Goal: Task Accomplishment & Management: Manage account settings

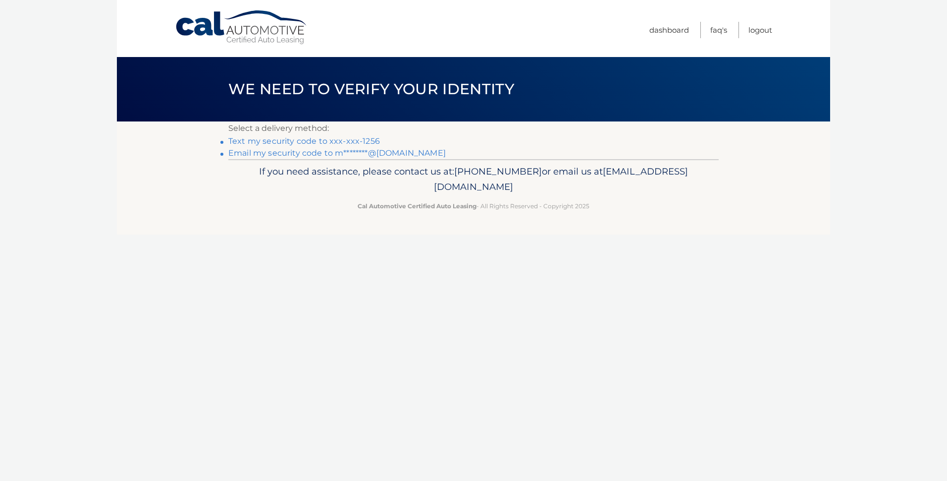
click at [318, 155] on link "Email my security code to m********@gmail.com" at bounding box center [337, 152] width 218 height 9
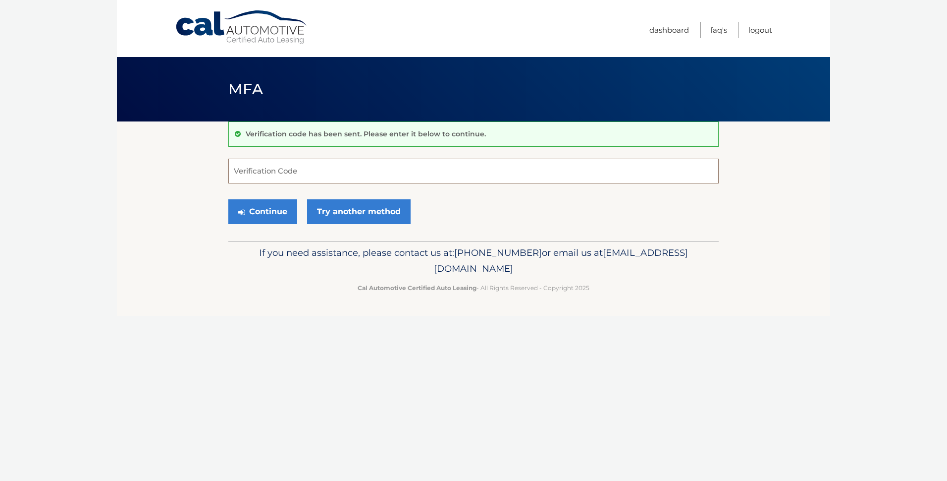
click at [257, 176] on input "Verification Code" at bounding box center [473, 171] width 491 height 25
type input "287569"
click at [270, 208] on button "Continue" at bounding box center [262, 211] width 69 height 25
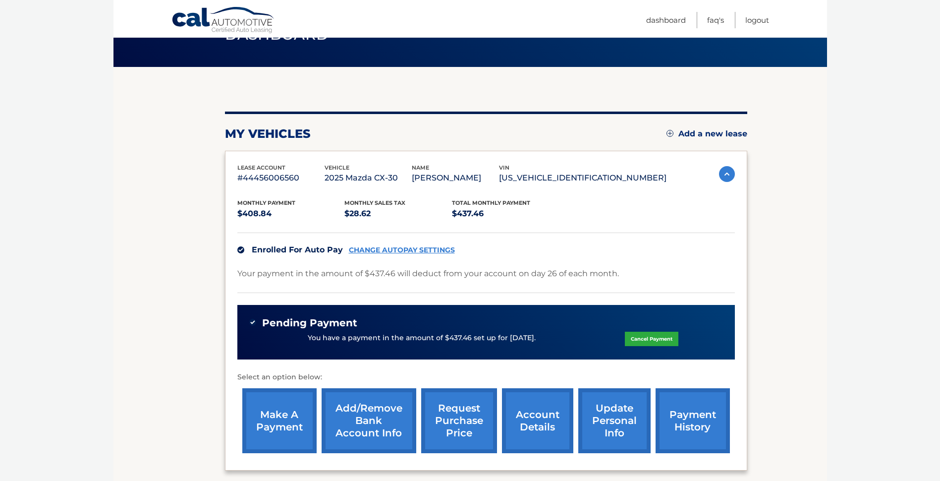
scroll to position [17, 0]
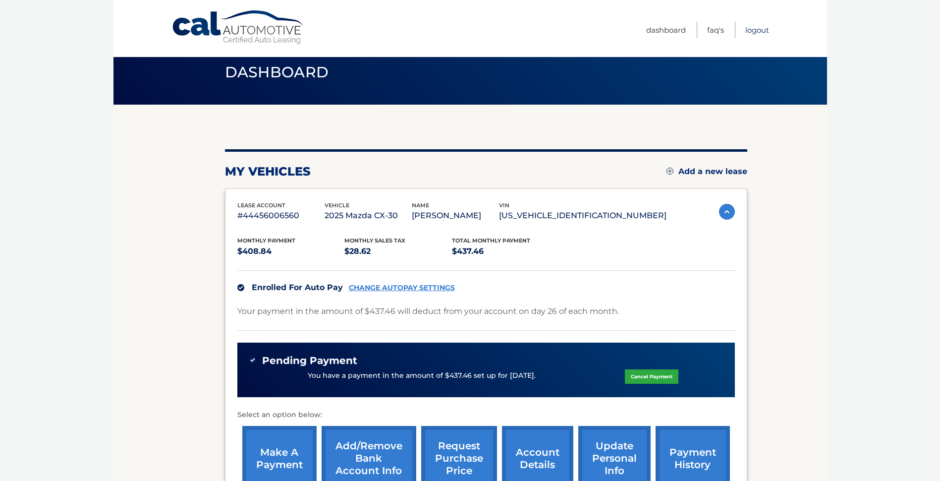
click at [764, 30] on link "Logout" at bounding box center [757, 30] width 24 height 16
